Goal: Transaction & Acquisition: Purchase product/service

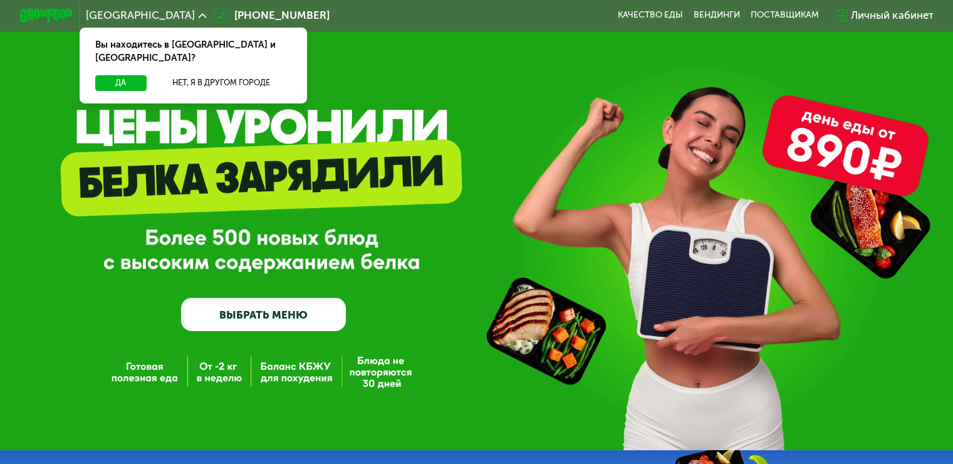
click at [293, 316] on link "ВЫБРАТЬ МЕНЮ" at bounding box center [263, 314] width 165 height 33
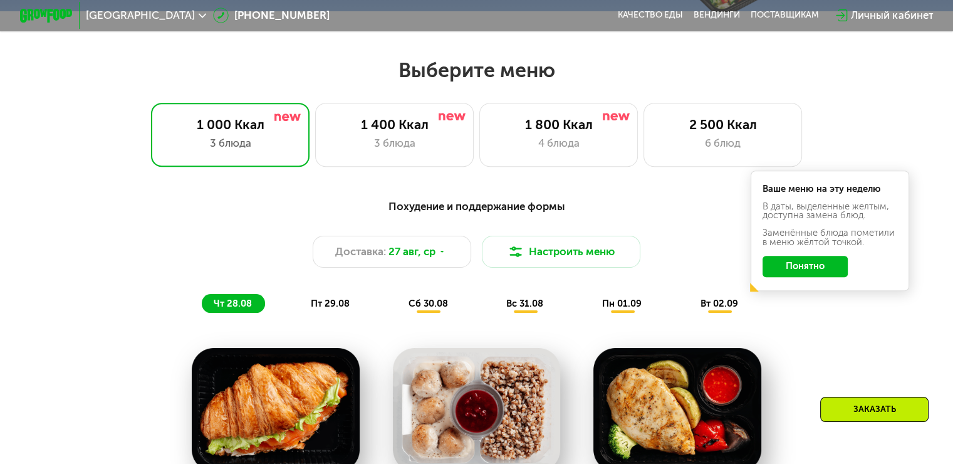
scroll to position [564, 0]
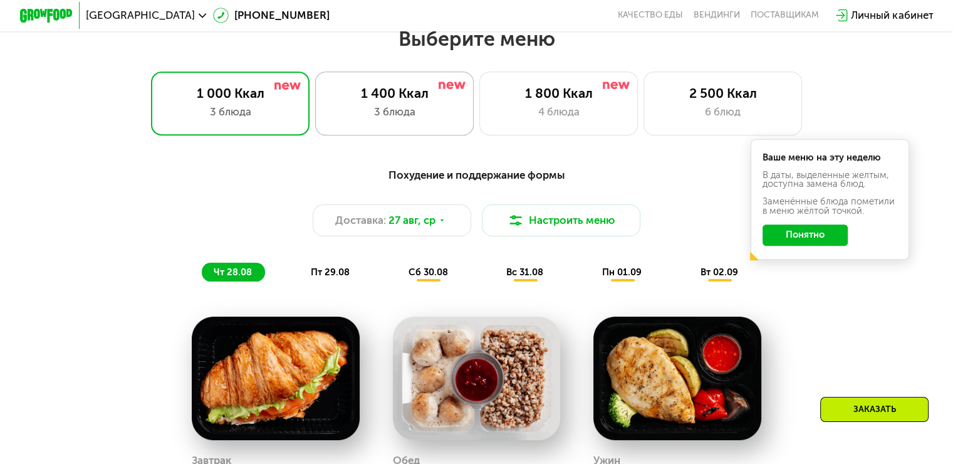
click at [412, 120] on div "3 блюда" at bounding box center [394, 112] width 131 height 16
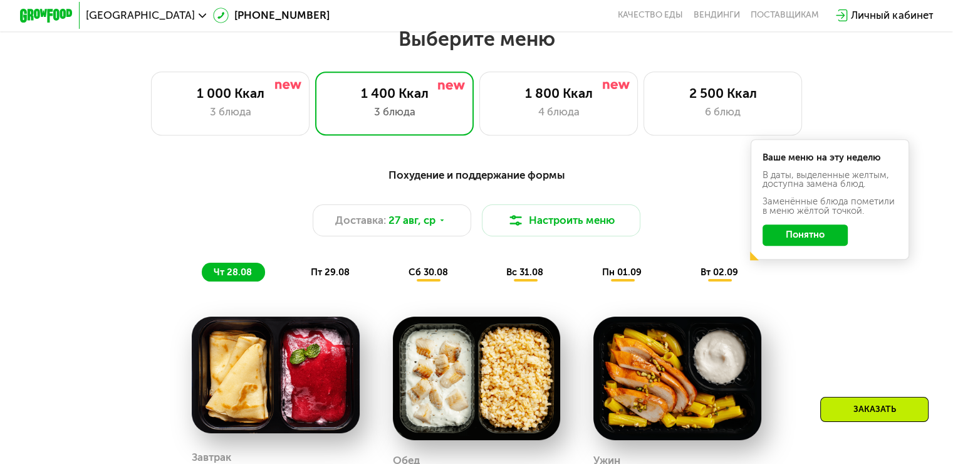
click at [823, 241] on button "Понятно" at bounding box center [805, 234] width 85 height 21
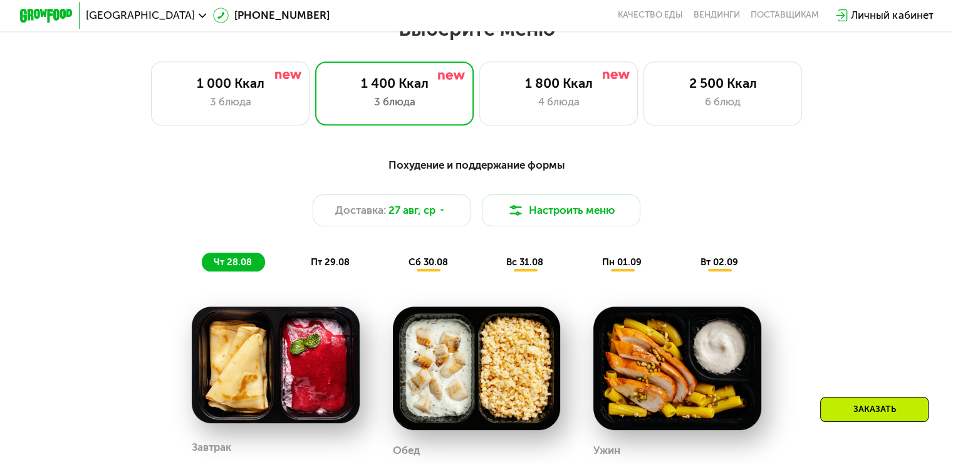
scroll to position [439, 0]
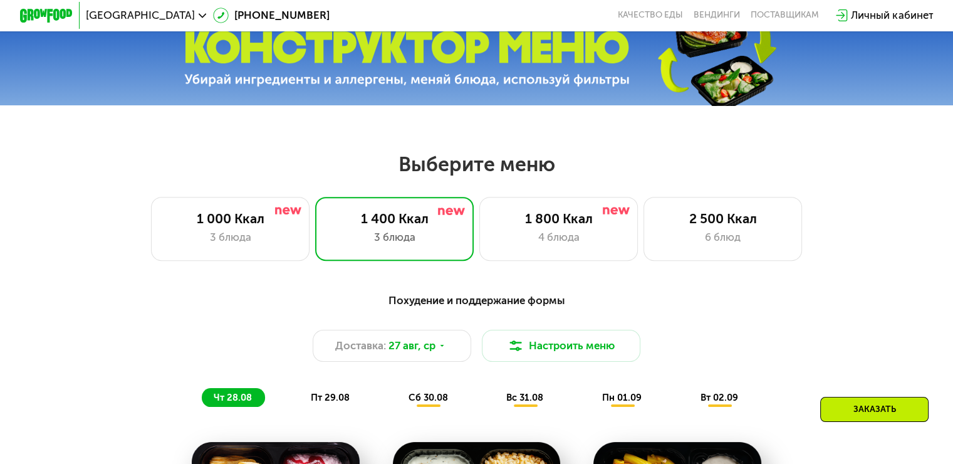
click at [864, 410] on div "Заказать" at bounding box center [874, 409] width 108 height 25
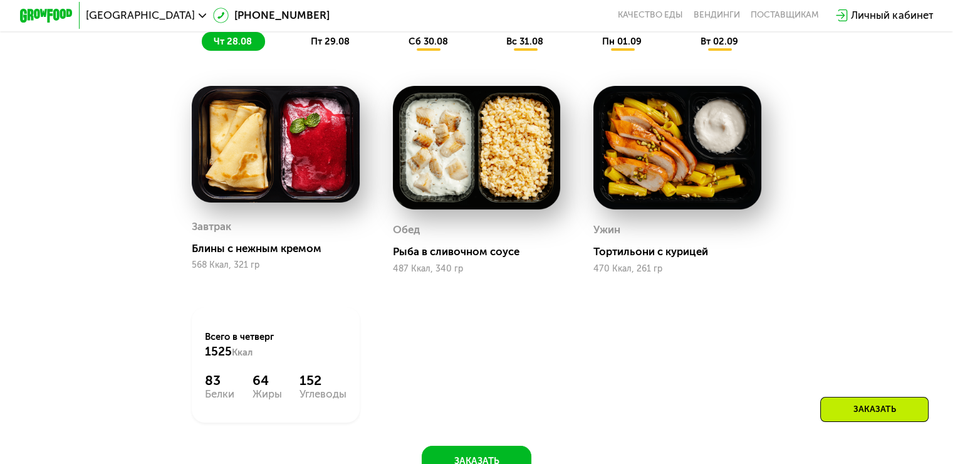
scroll to position [689, 0]
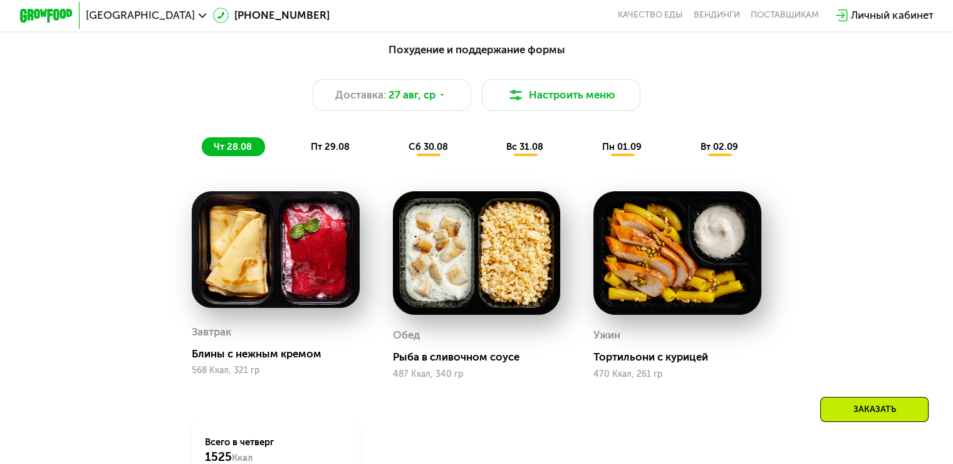
click at [323, 150] on span "пт 29.08" at bounding box center [330, 146] width 39 height 11
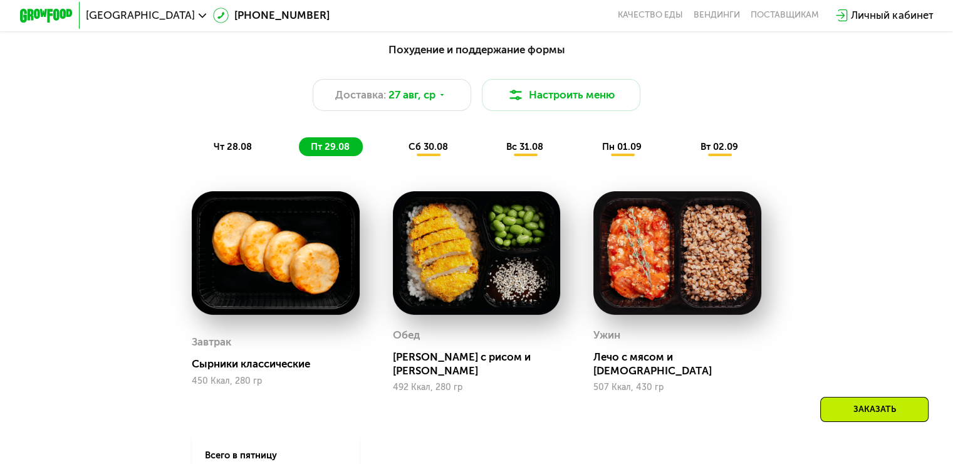
click at [427, 152] on span "сб 30.08" at bounding box center [428, 146] width 39 height 11
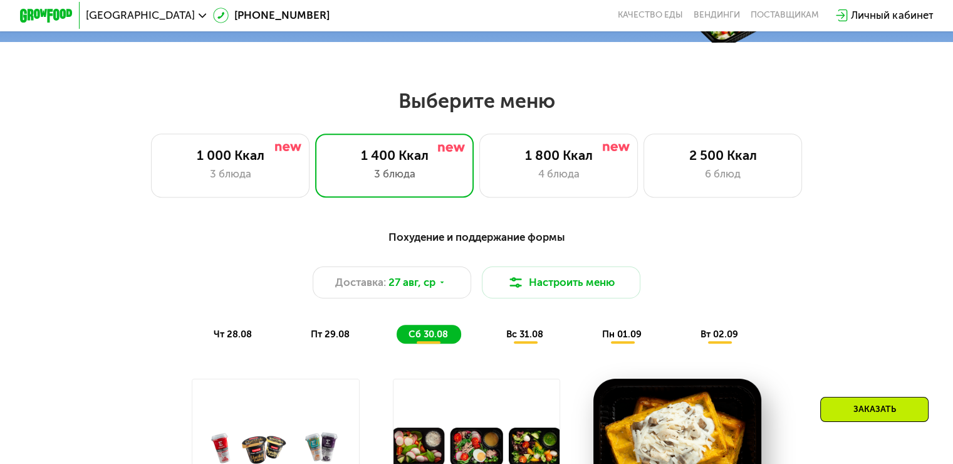
scroll to position [501, 0]
click at [540, 335] on span "вс 31.08" at bounding box center [524, 334] width 37 height 11
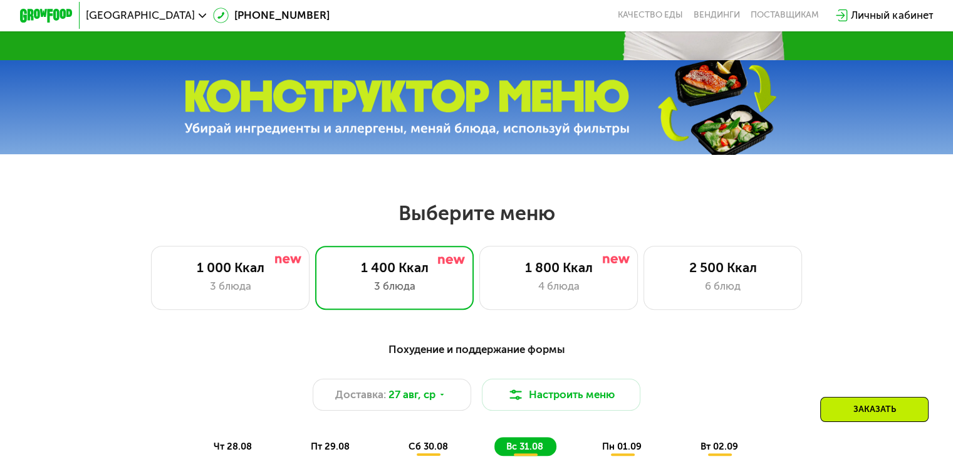
scroll to position [376, 0]
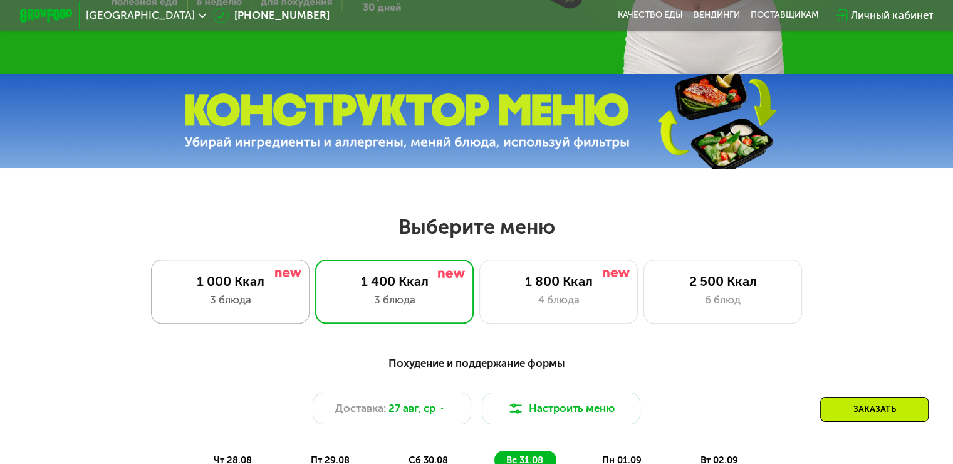
click at [238, 289] on div "1 000 Ккал" at bounding box center [230, 281] width 131 height 16
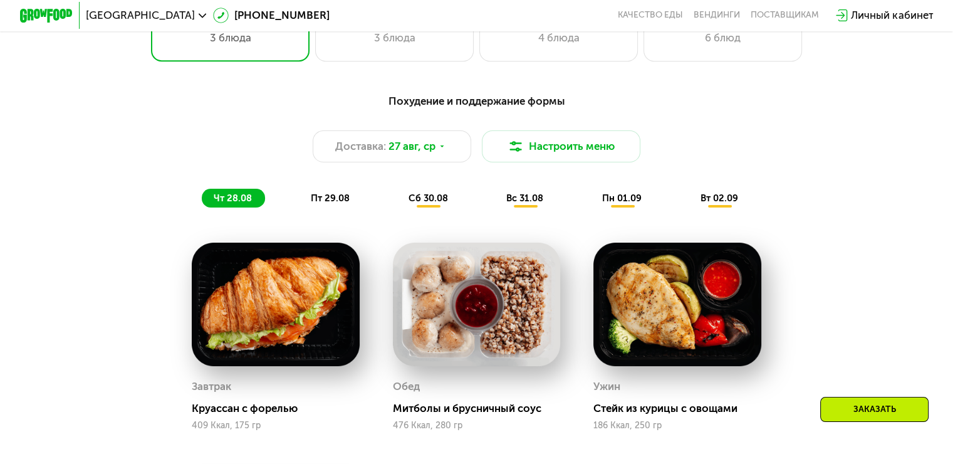
scroll to position [564, 0]
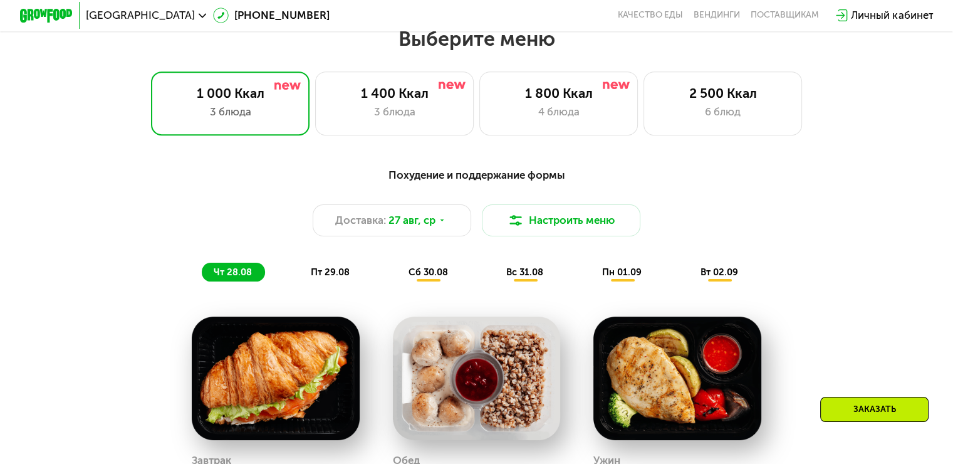
click at [315, 272] on span "пт 29.08" at bounding box center [330, 271] width 39 height 11
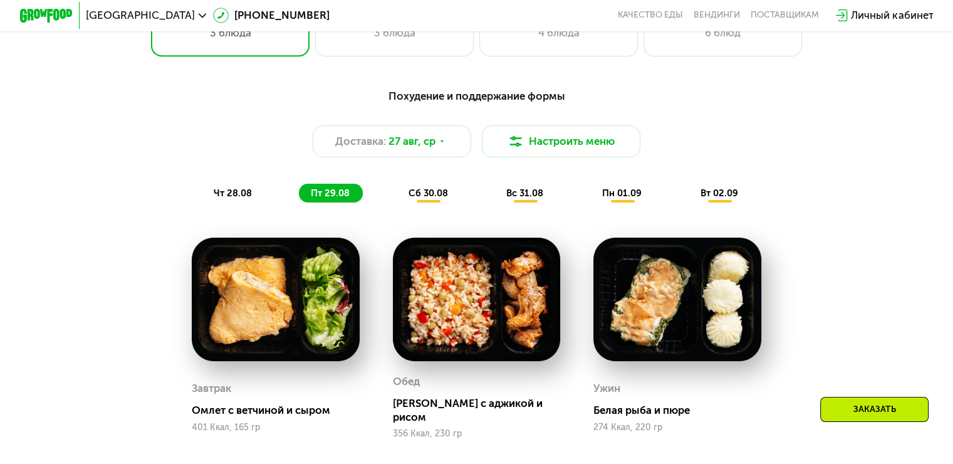
scroll to position [501, 0]
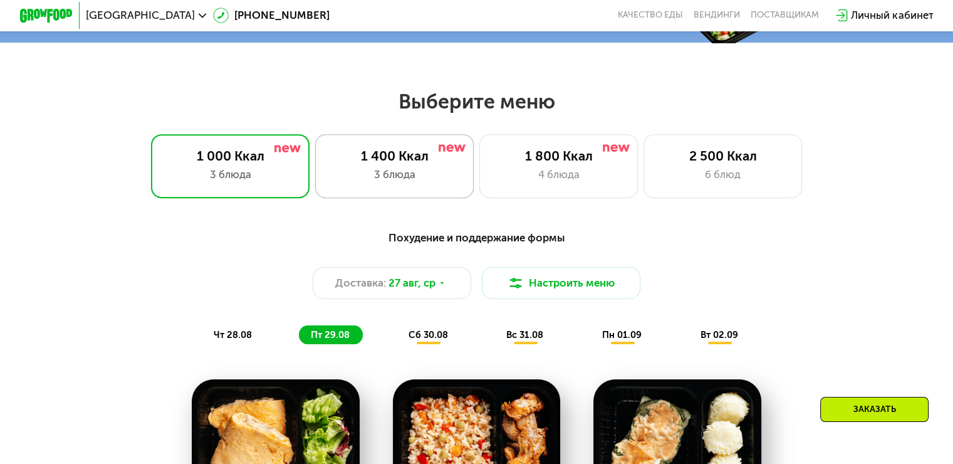
click at [382, 161] on div "1 400 Ккал" at bounding box center [394, 156] width 131 height 16
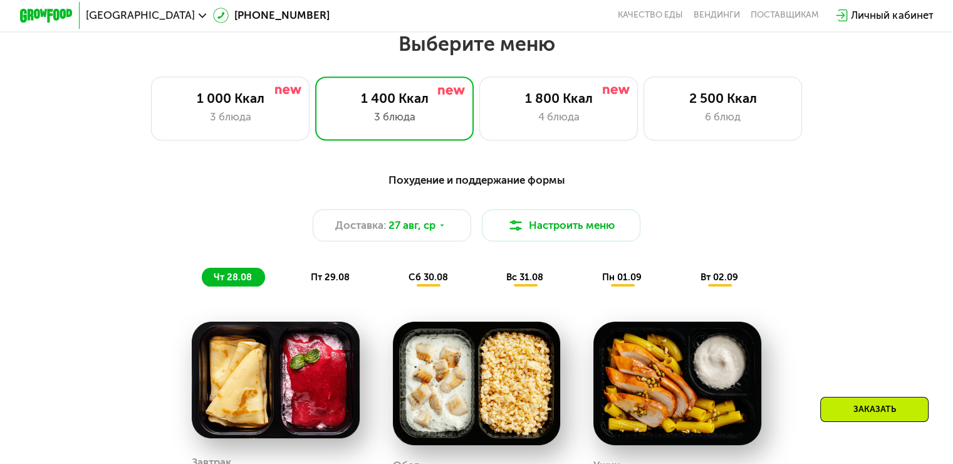
scroll to position [627, 0]
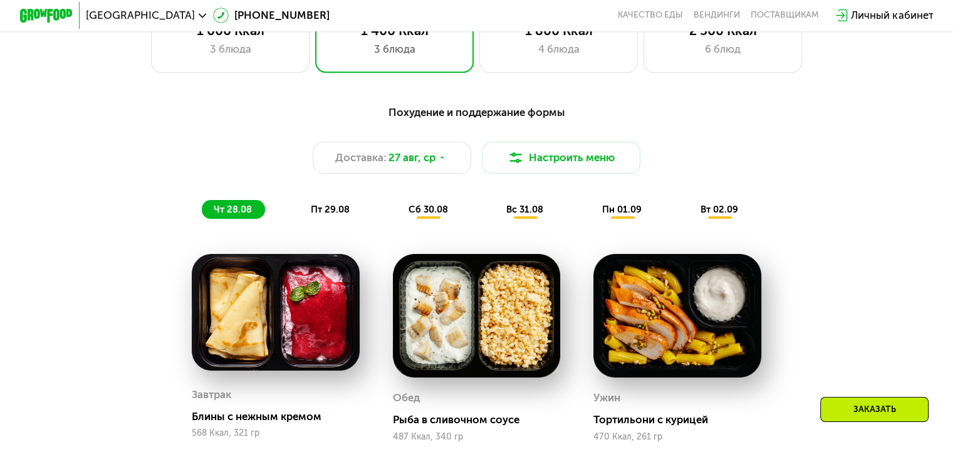
click at [329, 213] on span "пт 29.08" at bounding box center [330, 209] width 39 height 11
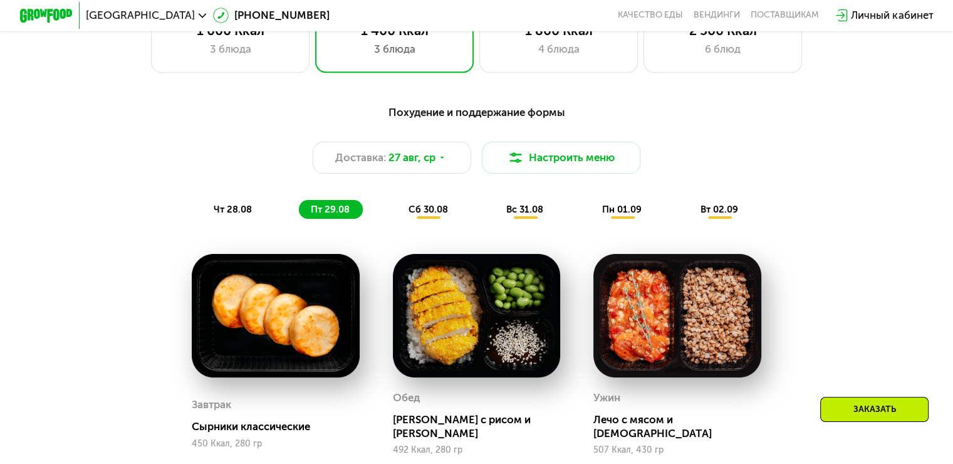
click at [431, 212] on span "сб 30.08" at bounding box center [428, 209] width 39 height 11
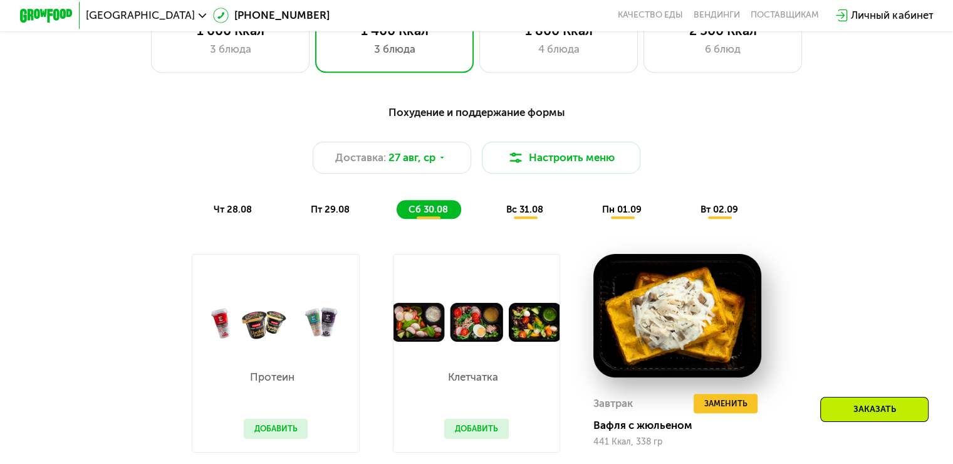
click at [523, 210] on span "вс 31.08" at bounding box center [524, 209] width 37 height 11
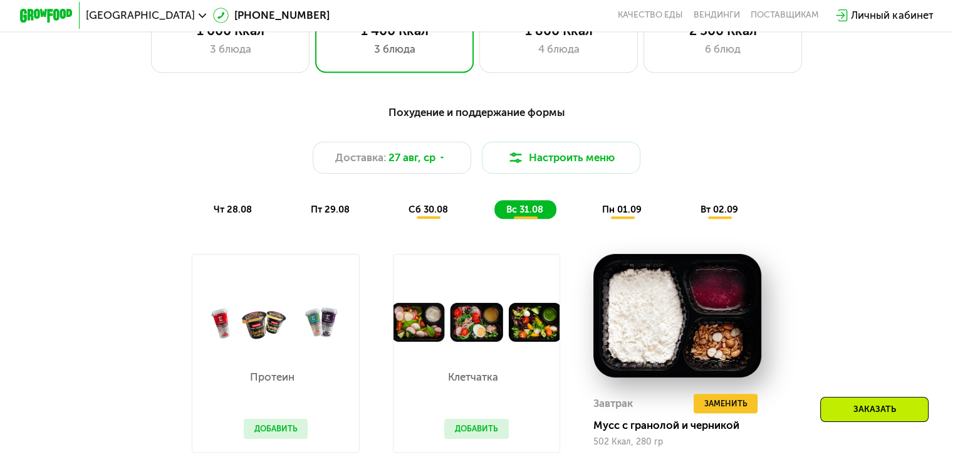
click at [629, 211] on span "пн 01.09" at bounding box center [621, 209] width 39 height 11
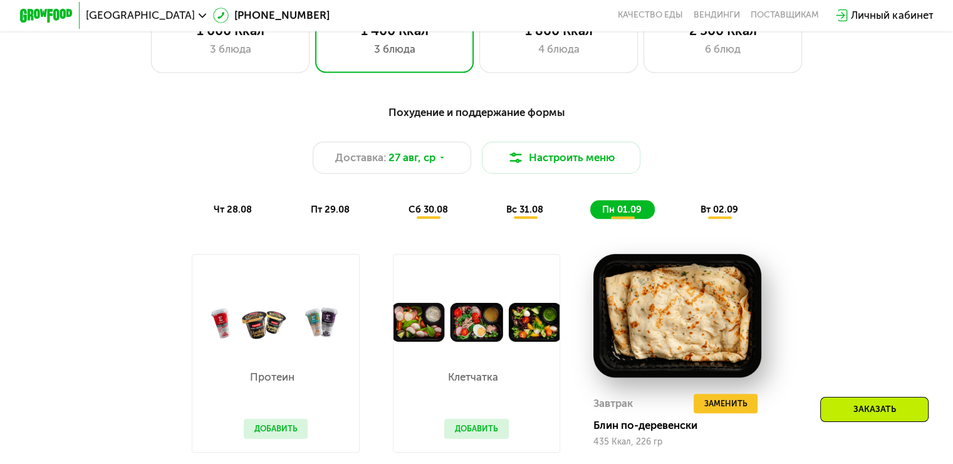
click at [719, 211] on span "вт 02.09" at bounding box center [720, 209] width 38 height 11
